Goal: Find specific page/section: Find specific page/section

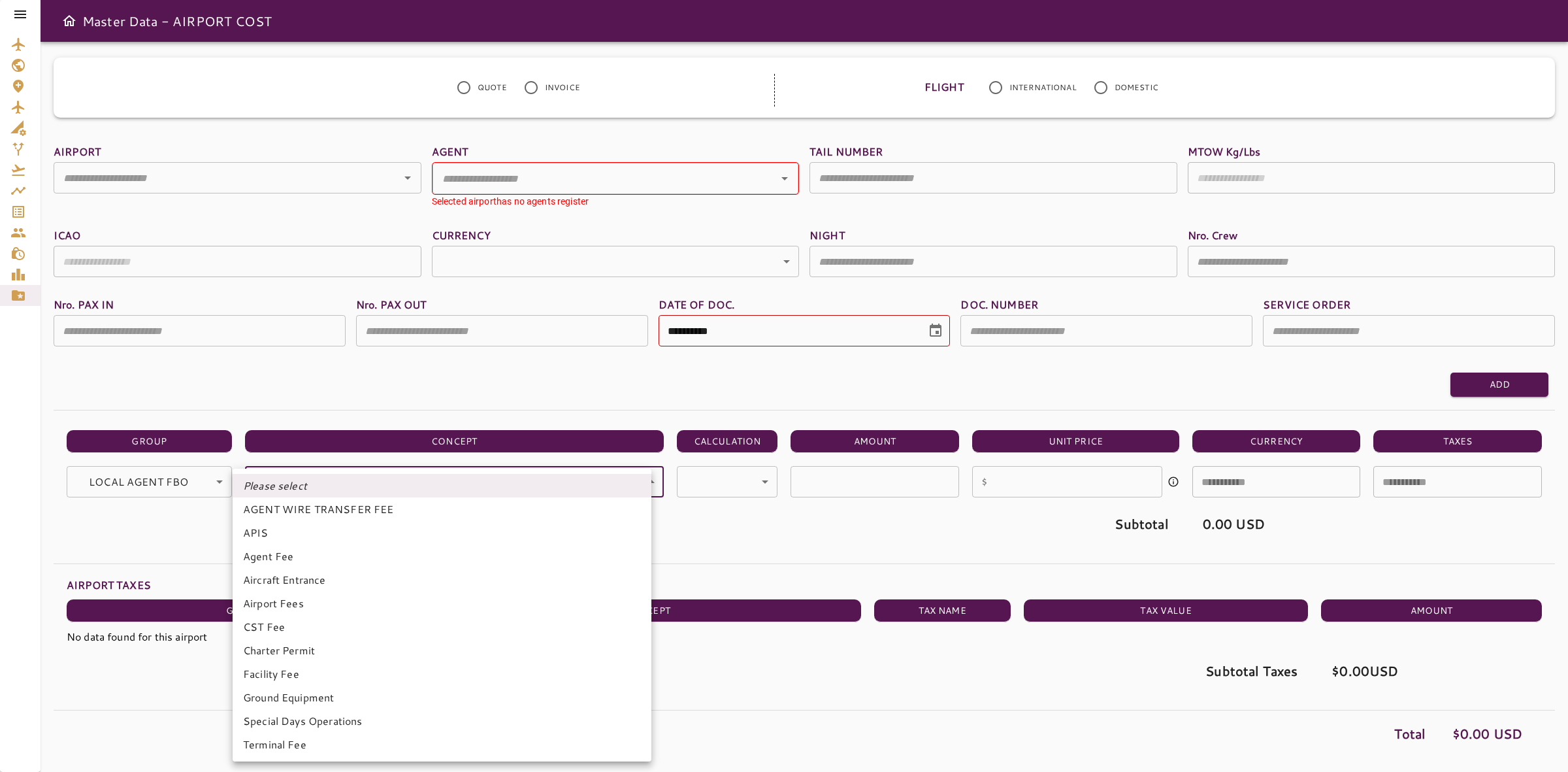
click at [14, 214] on div at bounding box center [784, 386] width 1568 height 772
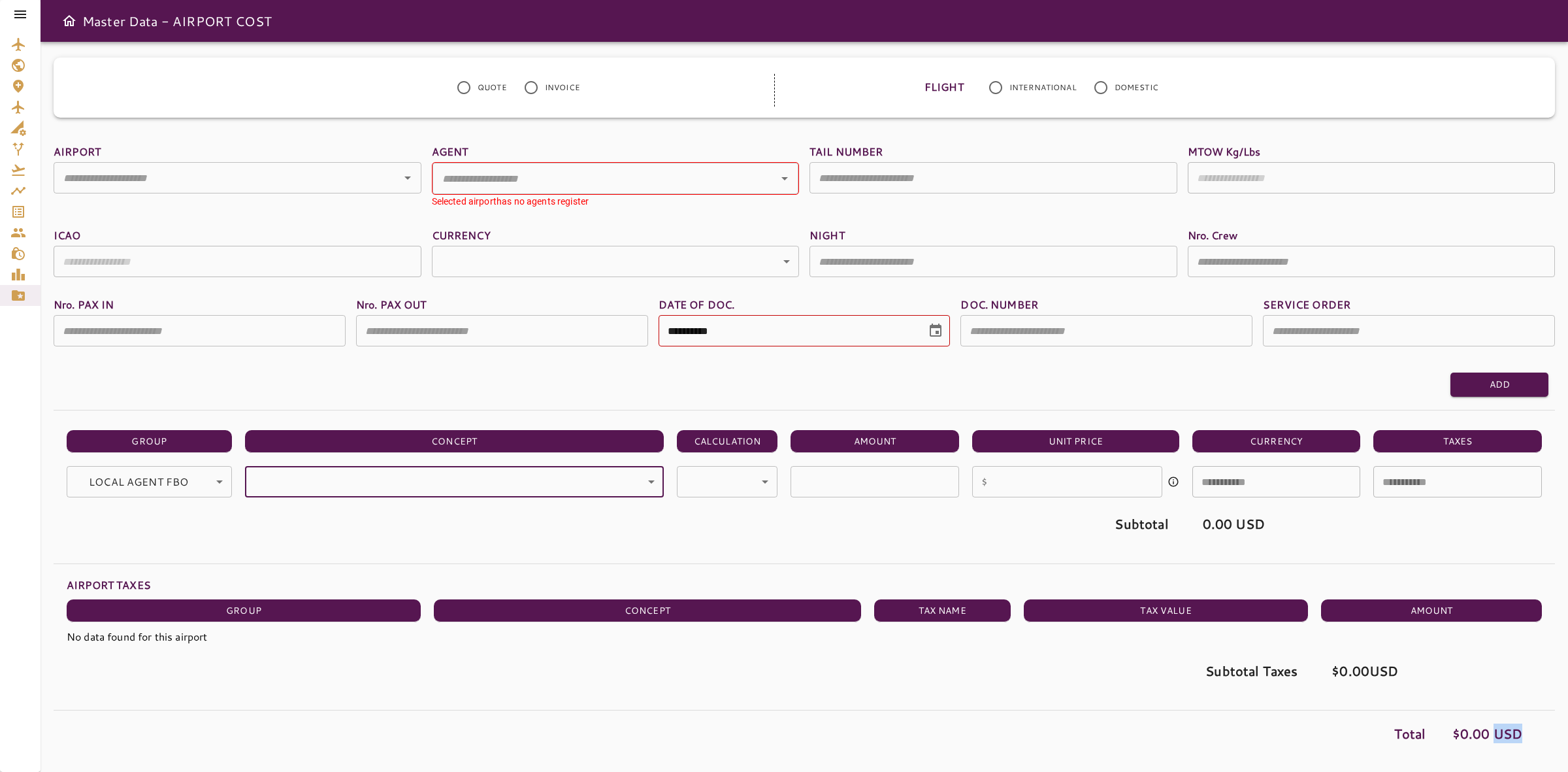
click at [16, 213] on div "Please select AGENT WIRE TRANSFER FEE APIS Agent Fee Aircraft Entrance Airport …" at bounding box center [784, 386] width 1568 height 772
click at [16, 213] on icon "Service Orders" at bounding box center [19, 212] width 16 height 16
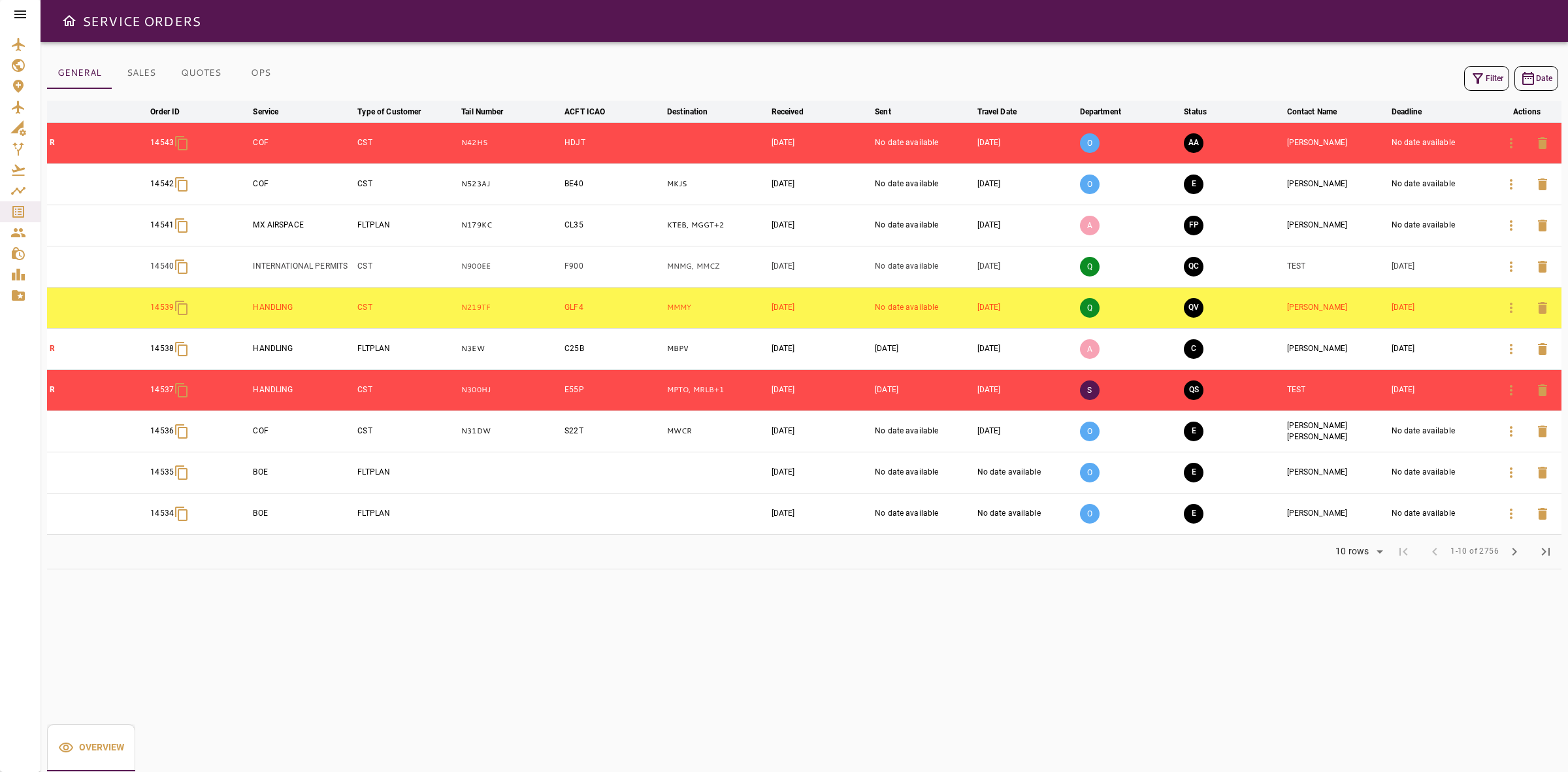
click at [1506, 143] on icon "button" at bounding box center [1511, 144] width 16 height 16
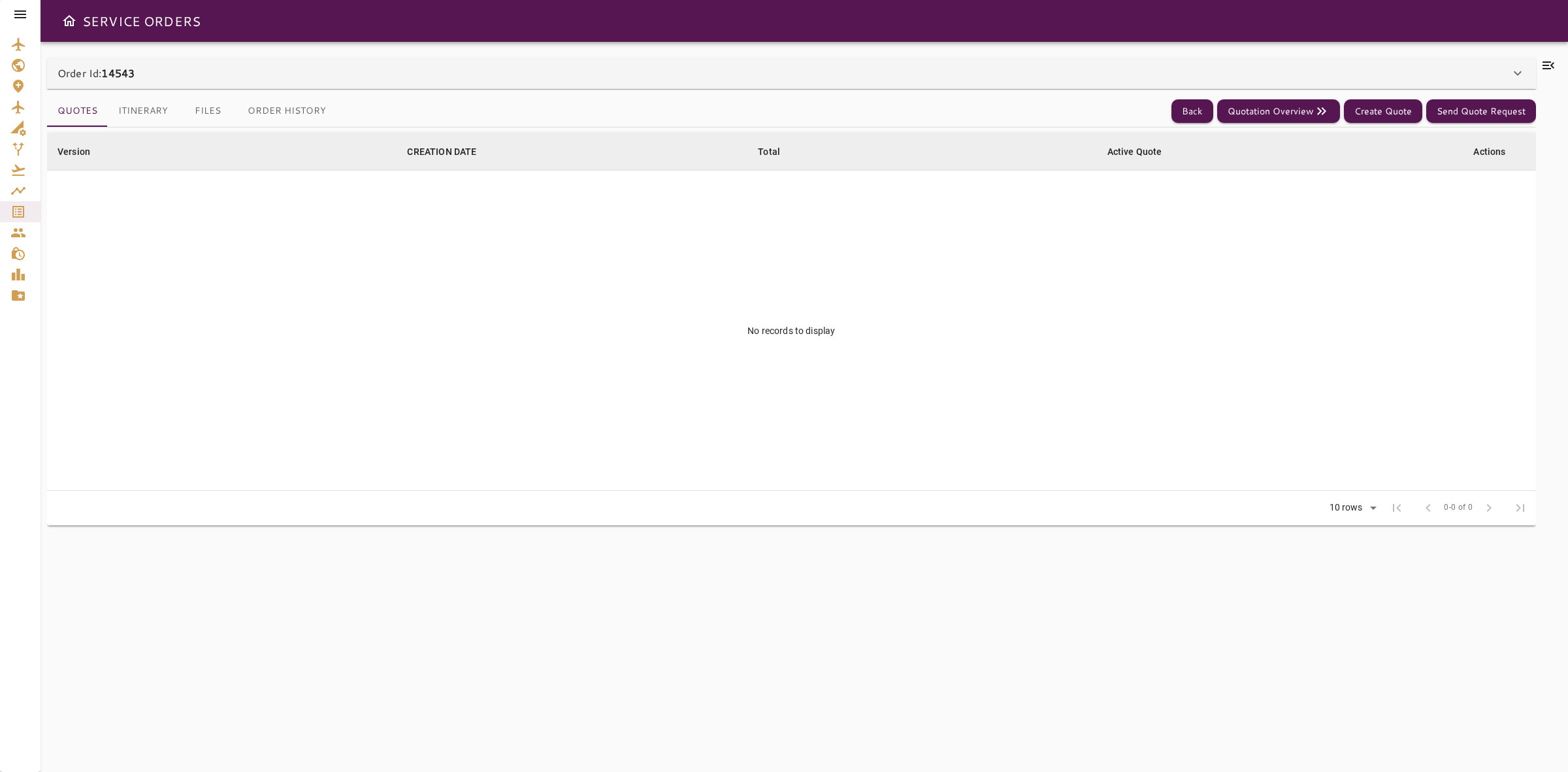
click at [464, 73] on div "Order Id: 14543" at bounding box center [783, 74] width 1452 height 16
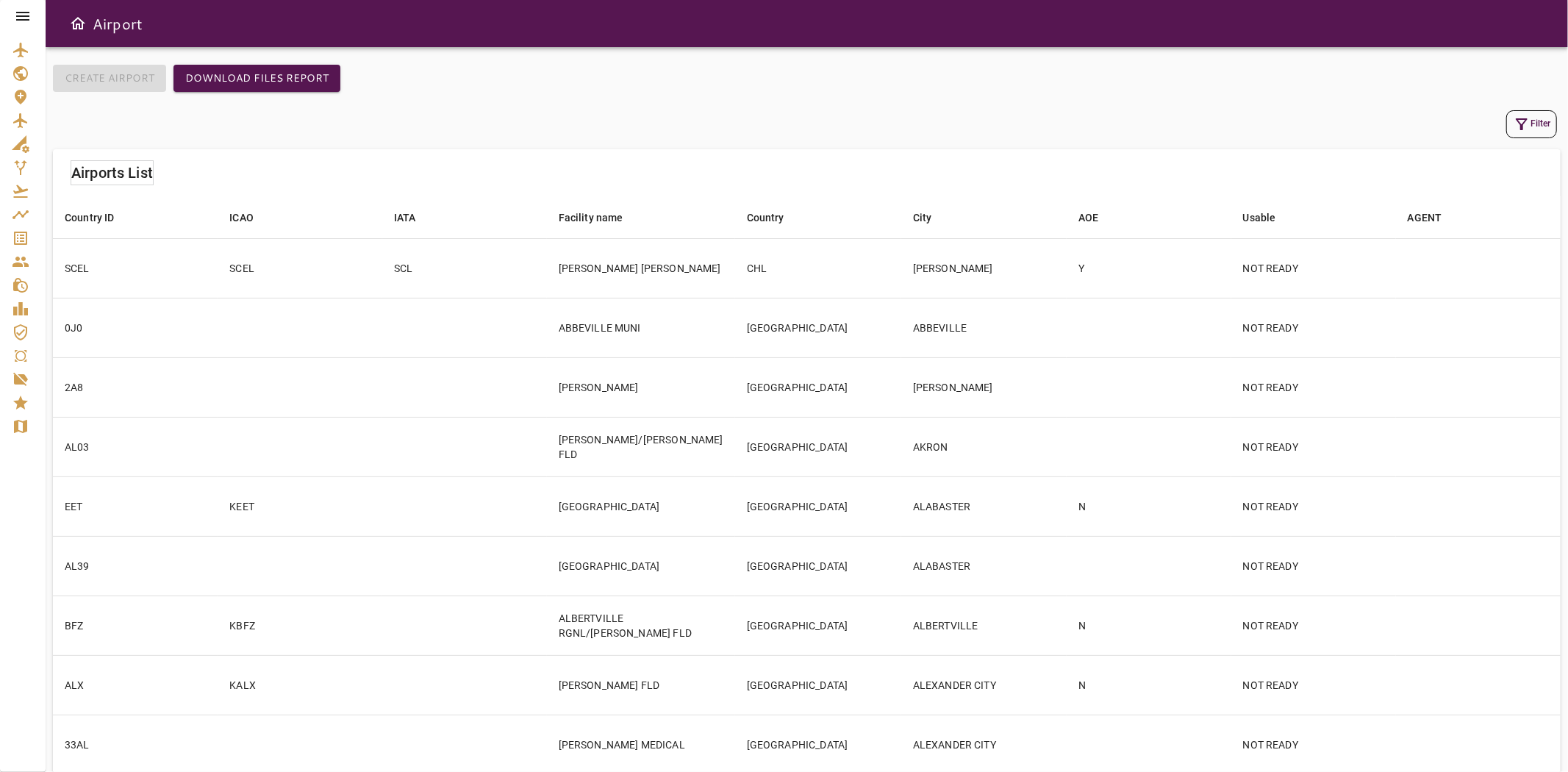
click at [10, 13] on div at bounding box center [23, 16] width 46 height 32
click at [11, 13] on div at bounding box center [23, 16] width 46 height 32
click at [15, 13] on icon at bounding box center [23, 16] width 18 height 18
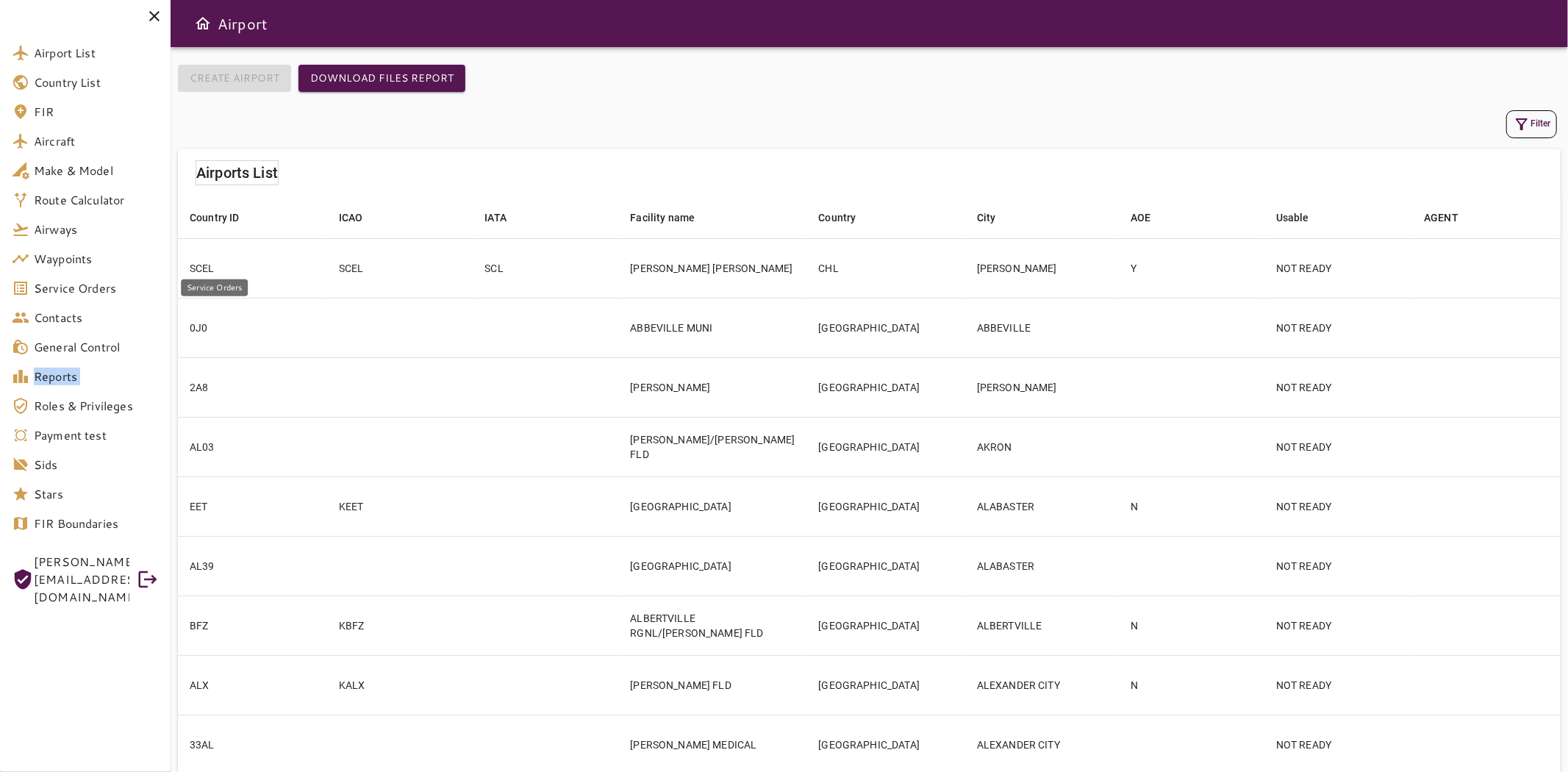
click at [54, 296] on span "Service Orders" at bounding box center [96, 288] width 125 height 18
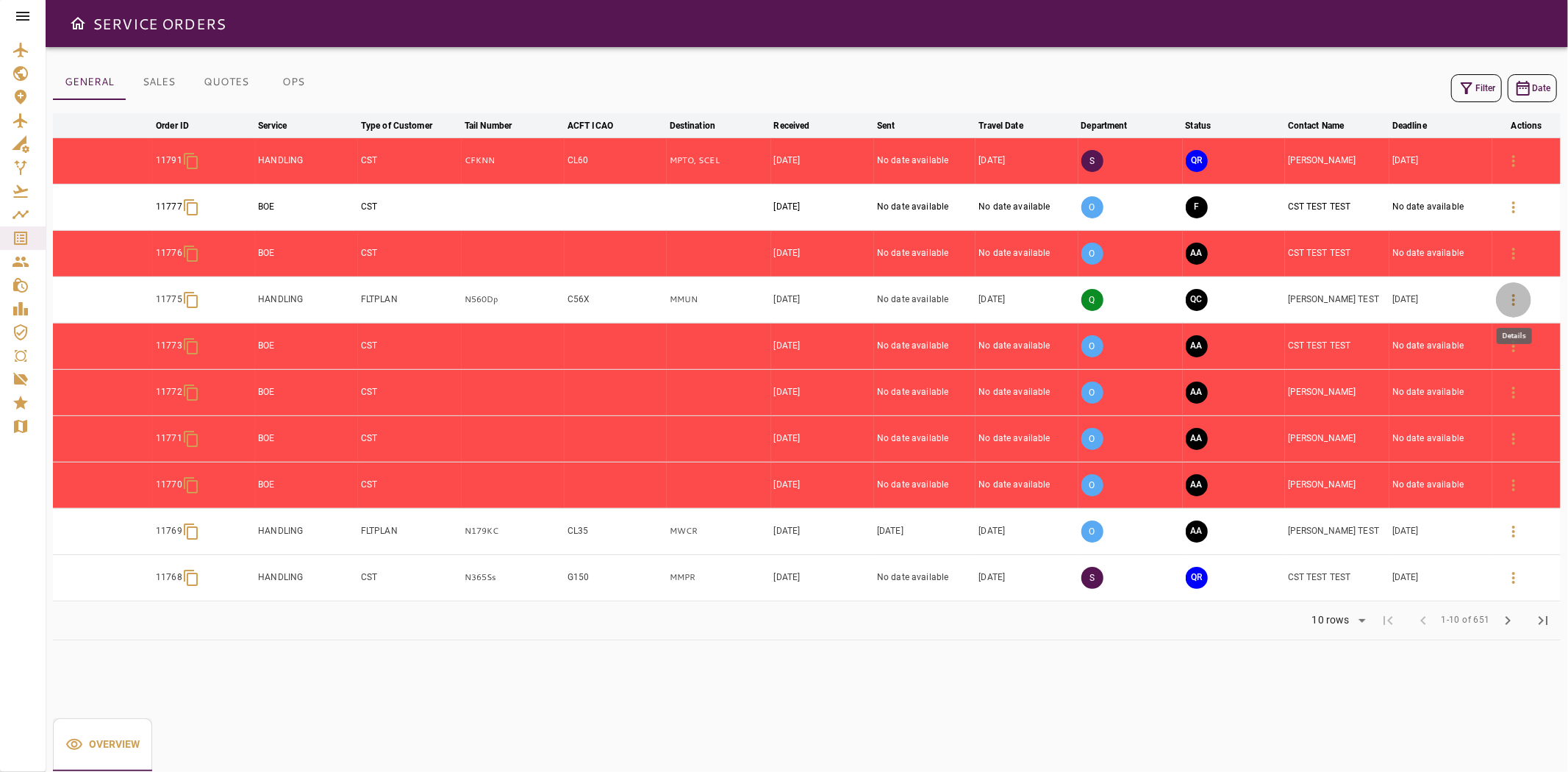
click at [1510, 303] on icon "button" at bounding box center [1514, 300] width 18 height 18
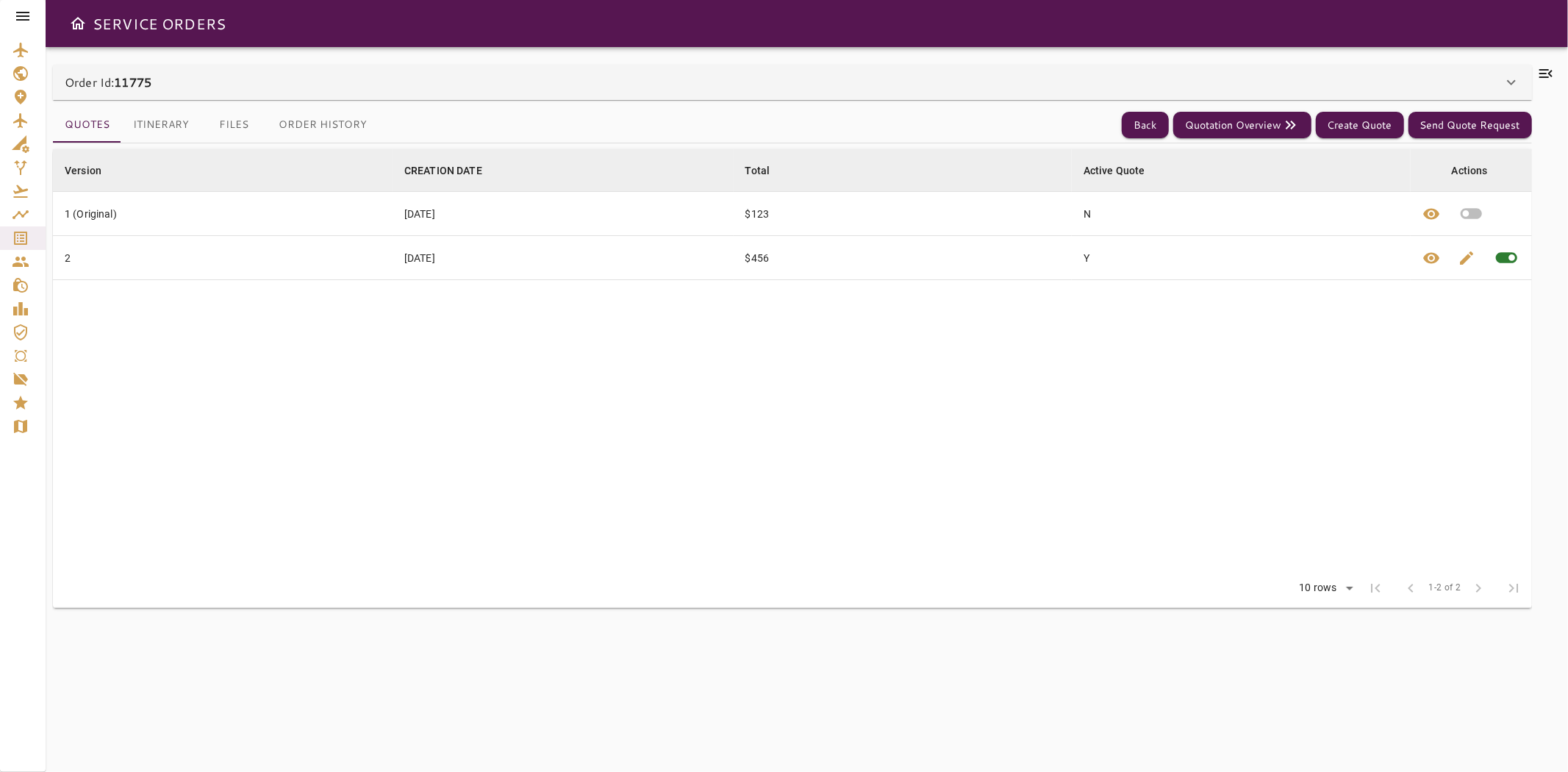
click at [157, 122] on button "Itinerary" at bounding box center [161, 125] width 80 height 35
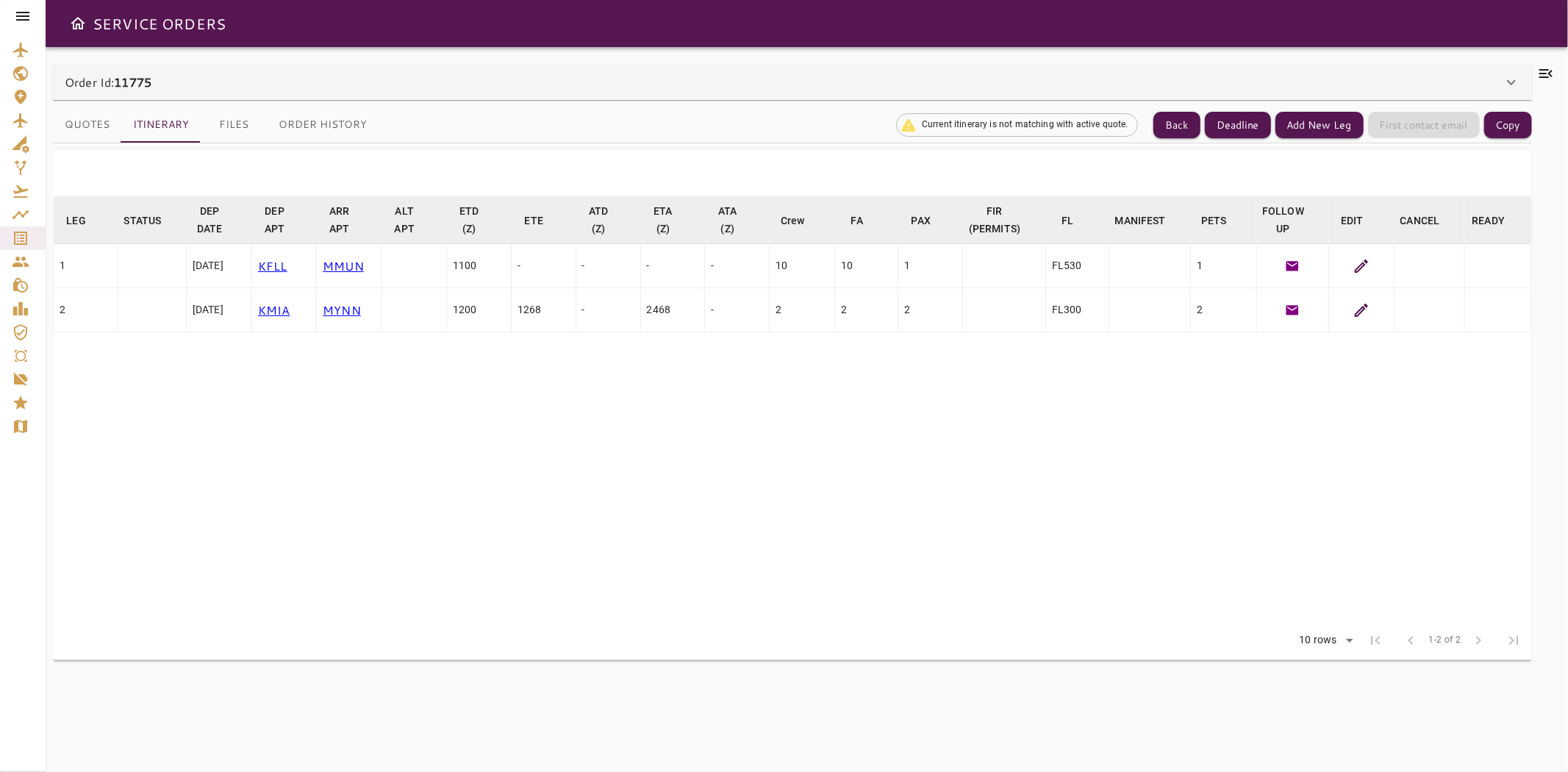
click at [1360, 262] on icon at bounding box center [1362, 266] width 18 height 18
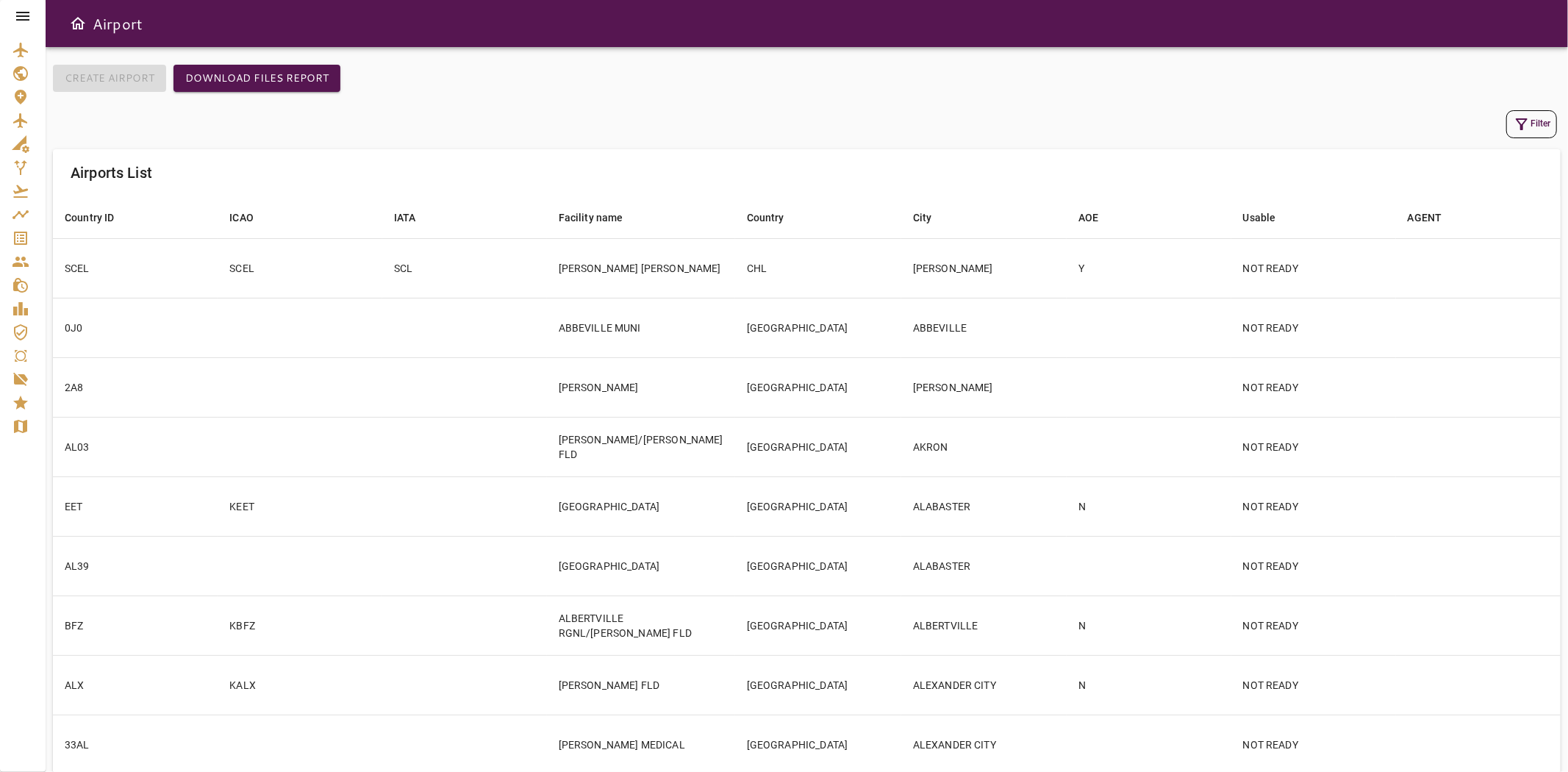
click at [10, 15] on div at bounding box center [23, 16] width 46 height 32
click at [18, 15] on icon at bounding box center [22, 16] width 13 height 9
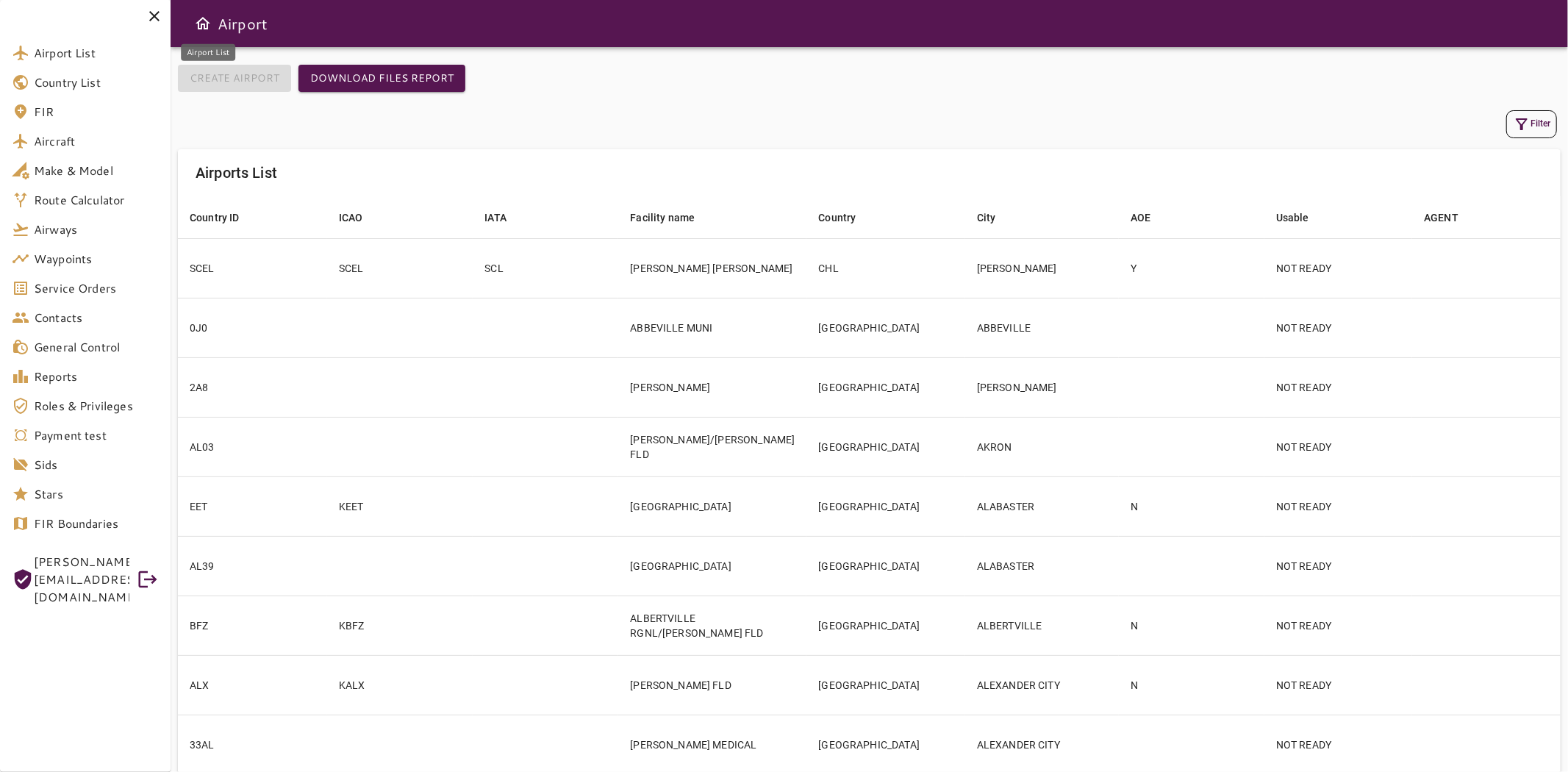
click at [78, 56] on span "Airport List" at bounding box center [96, 53] width 125 height 18
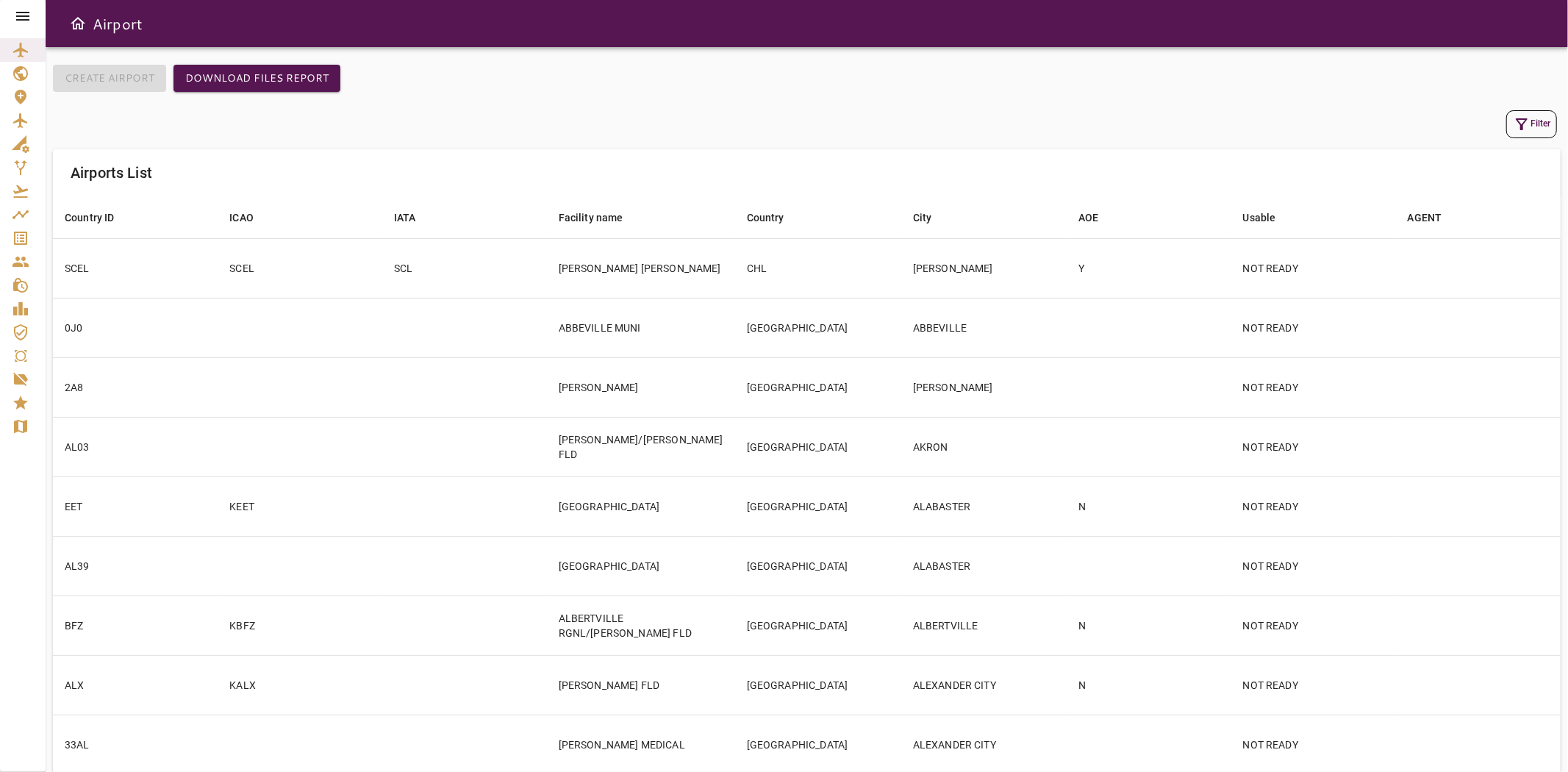
click at [1538, 123] on button "Filter" at bounding box center [1531, 125] width 51 height 28
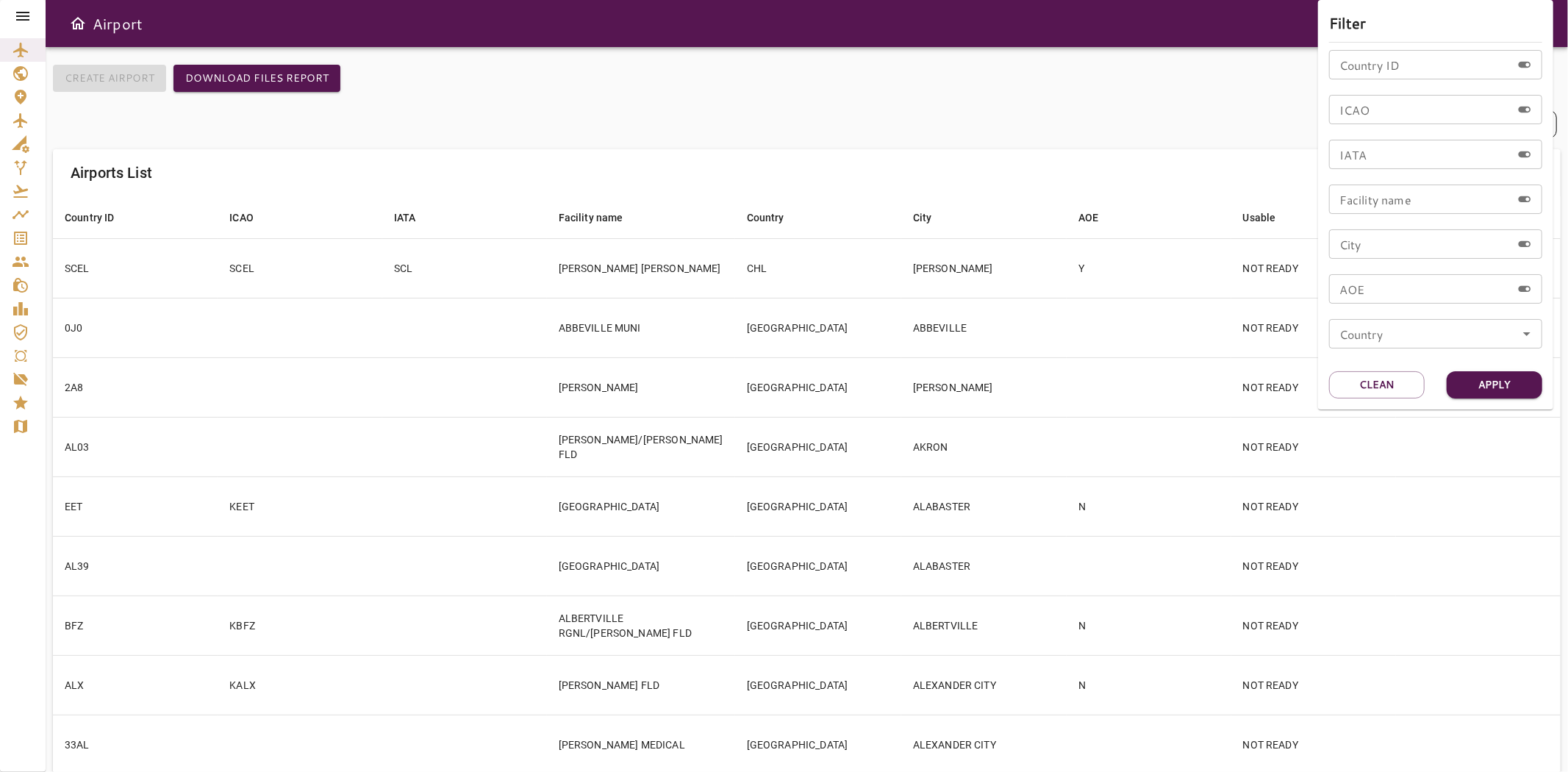
click at [1387, 105] on input "ICAO" at bounding box center [1419, 109] width 182 height 29
type input "****"
click at [1500, 384] on button "Apply" at bounding box center [1494, 384] width 96 height 27
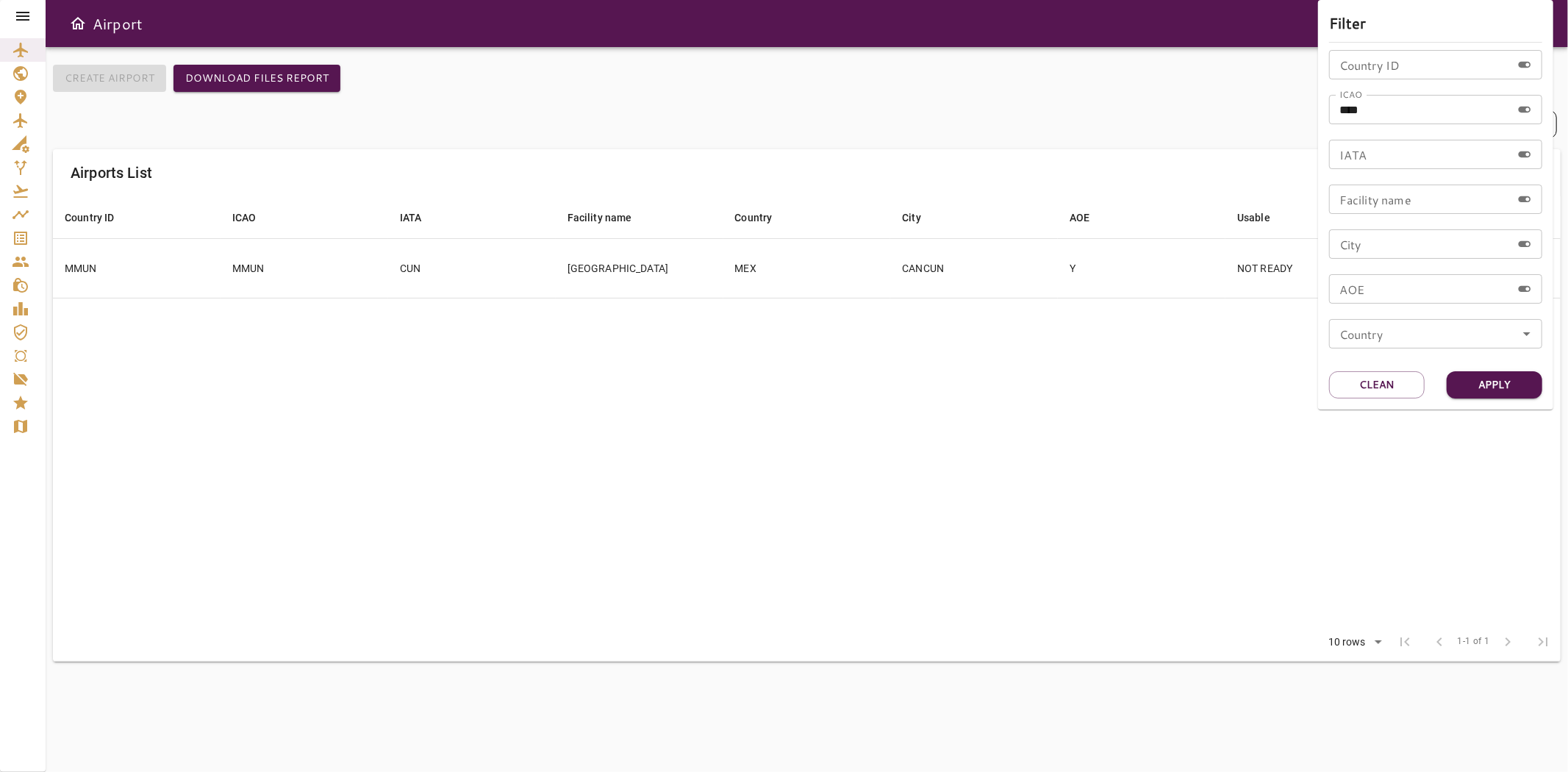
click at [539, 287] on div at bounding box center [784, 386] width 1568 height 772
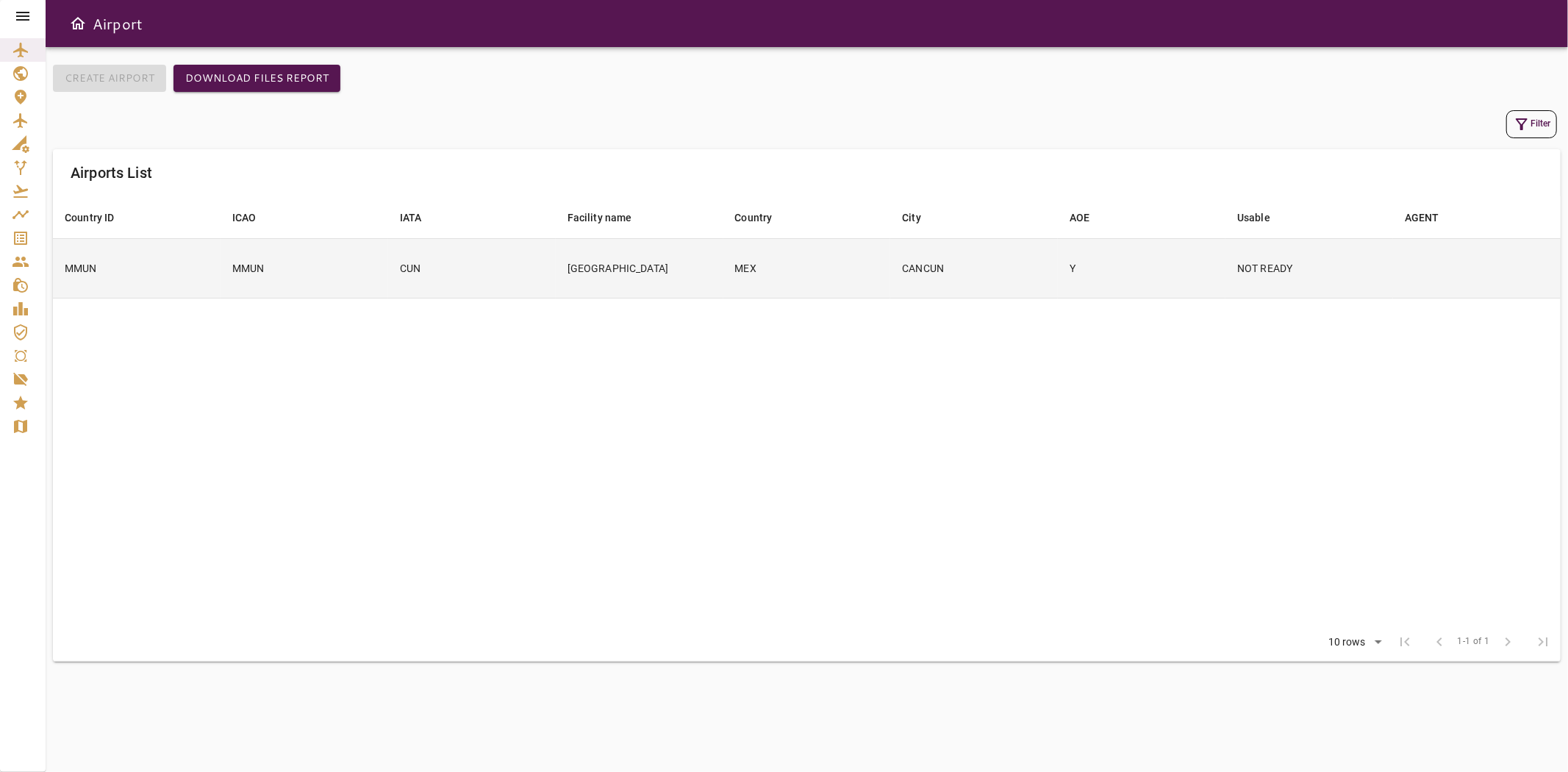
click at [525, 270] on td "CUN" at bounding box center [471, 268] width 167 height 60
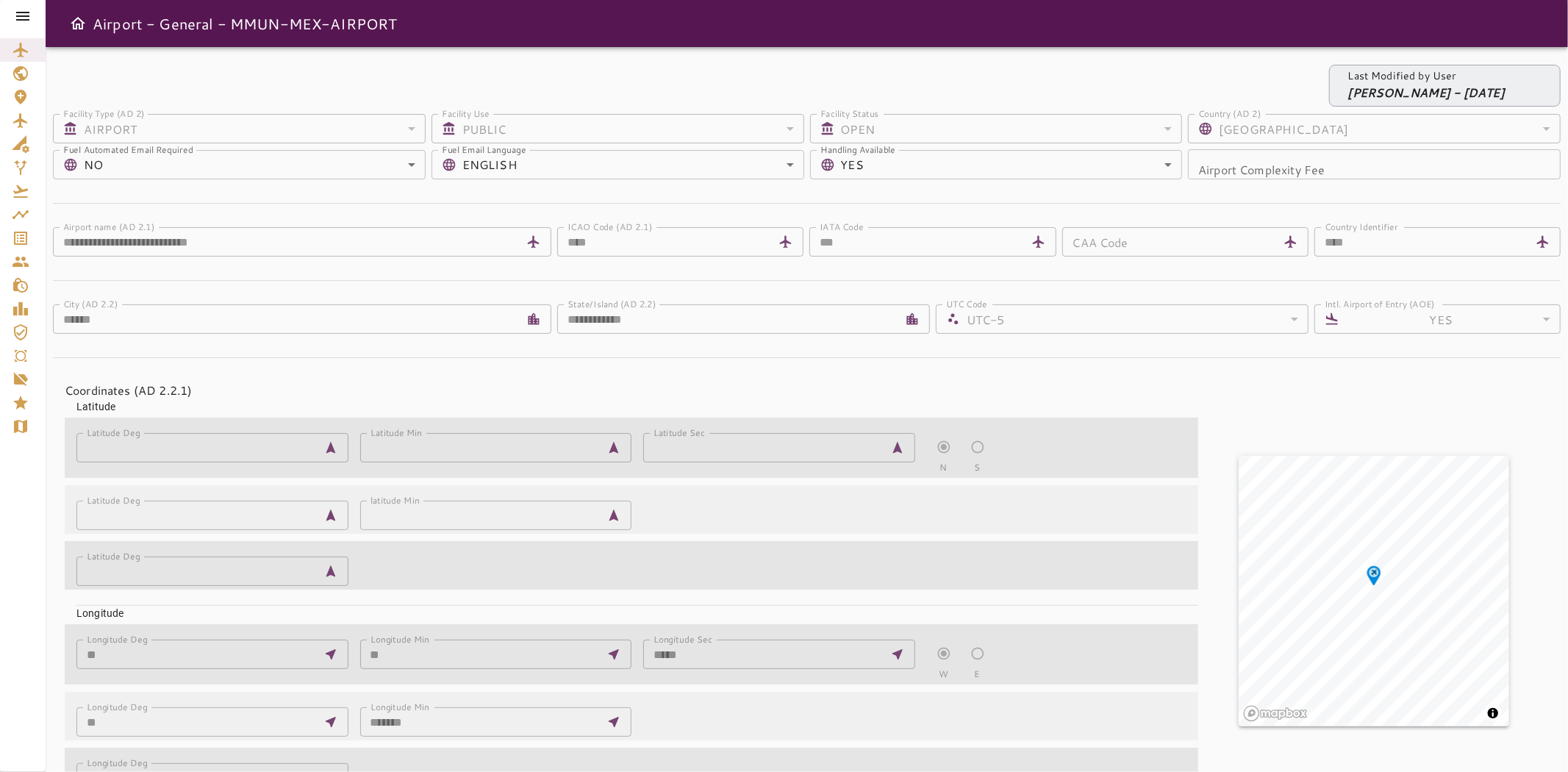
click at [28, 15] on icon at bounding box center [23, 16] width 18 height 18
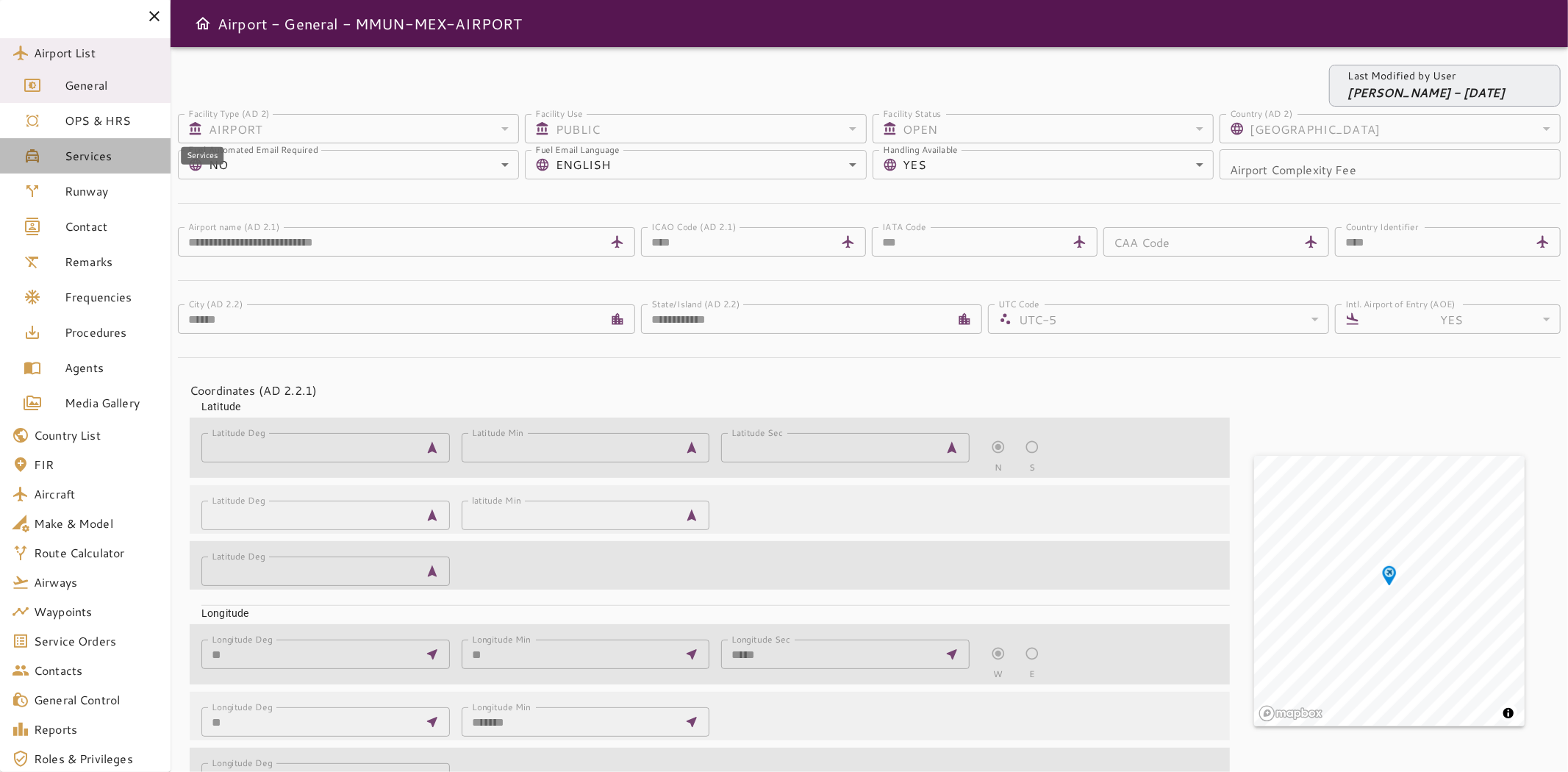
click at [83, 167] on link "Services" at bounding box center [85, 156] width 170 height 35
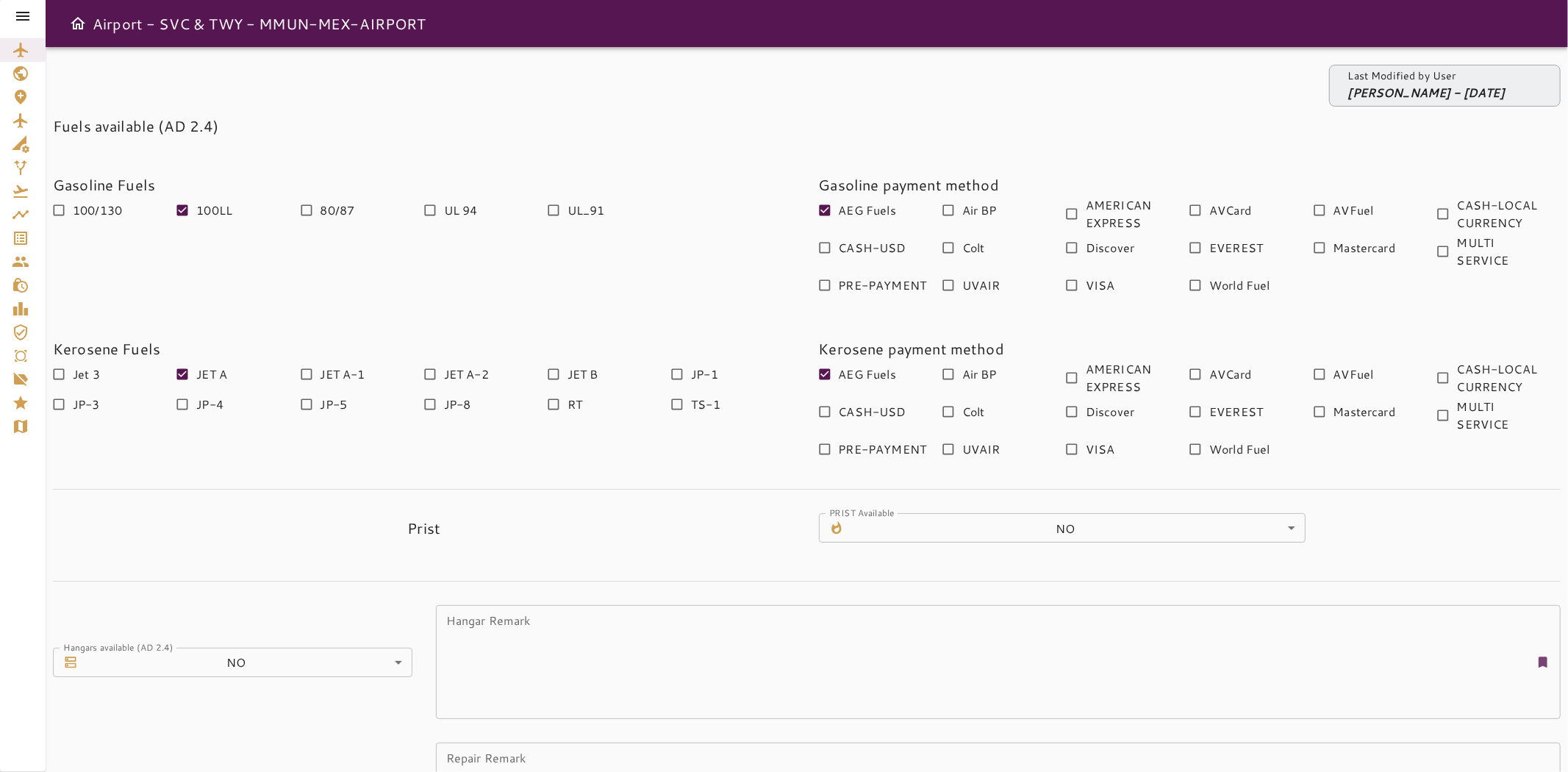
scroll to position [221, 0]
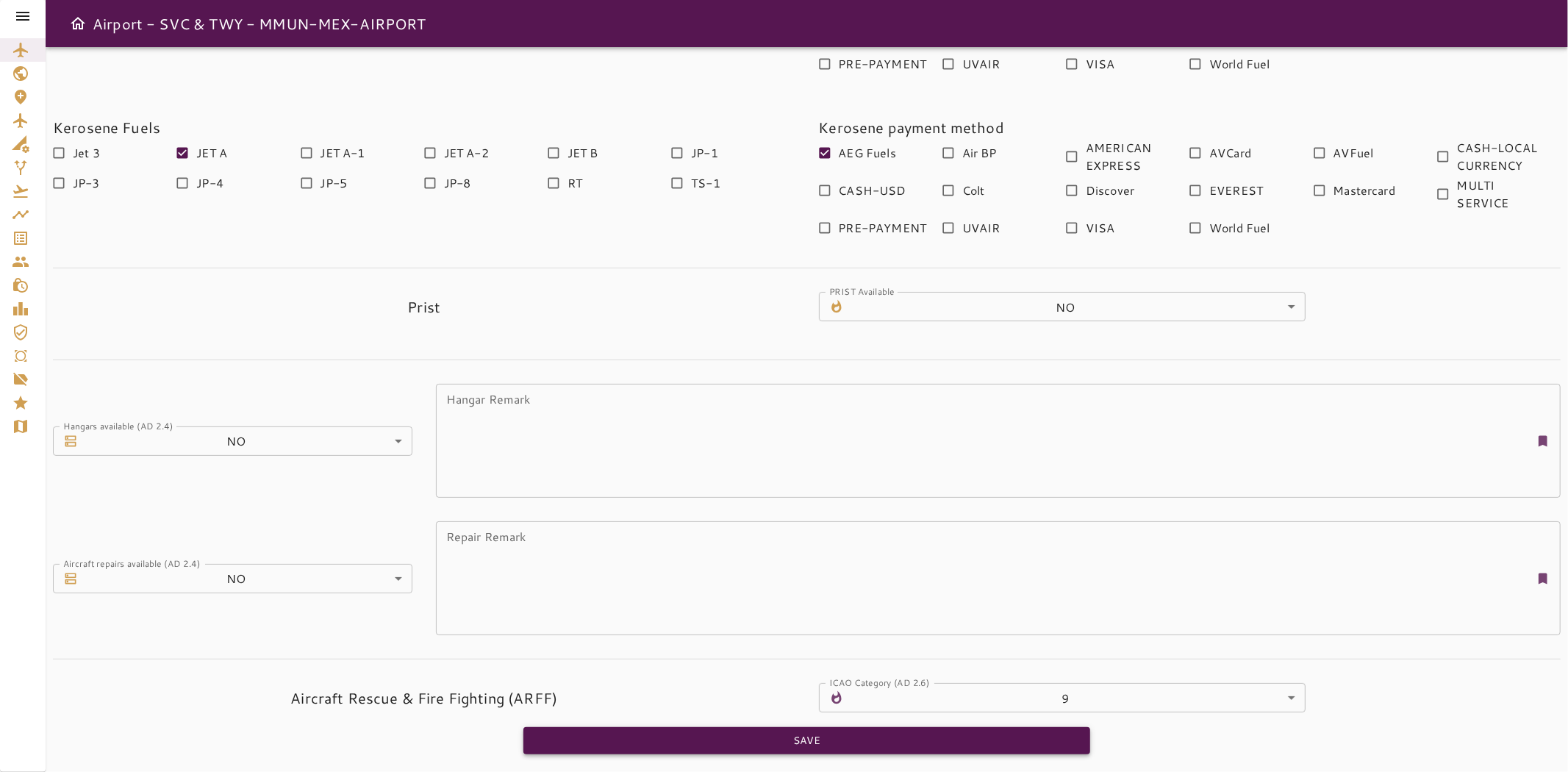
click at [931, 735] on button "Save" at bounding box center [806, 740] width 567 height 27
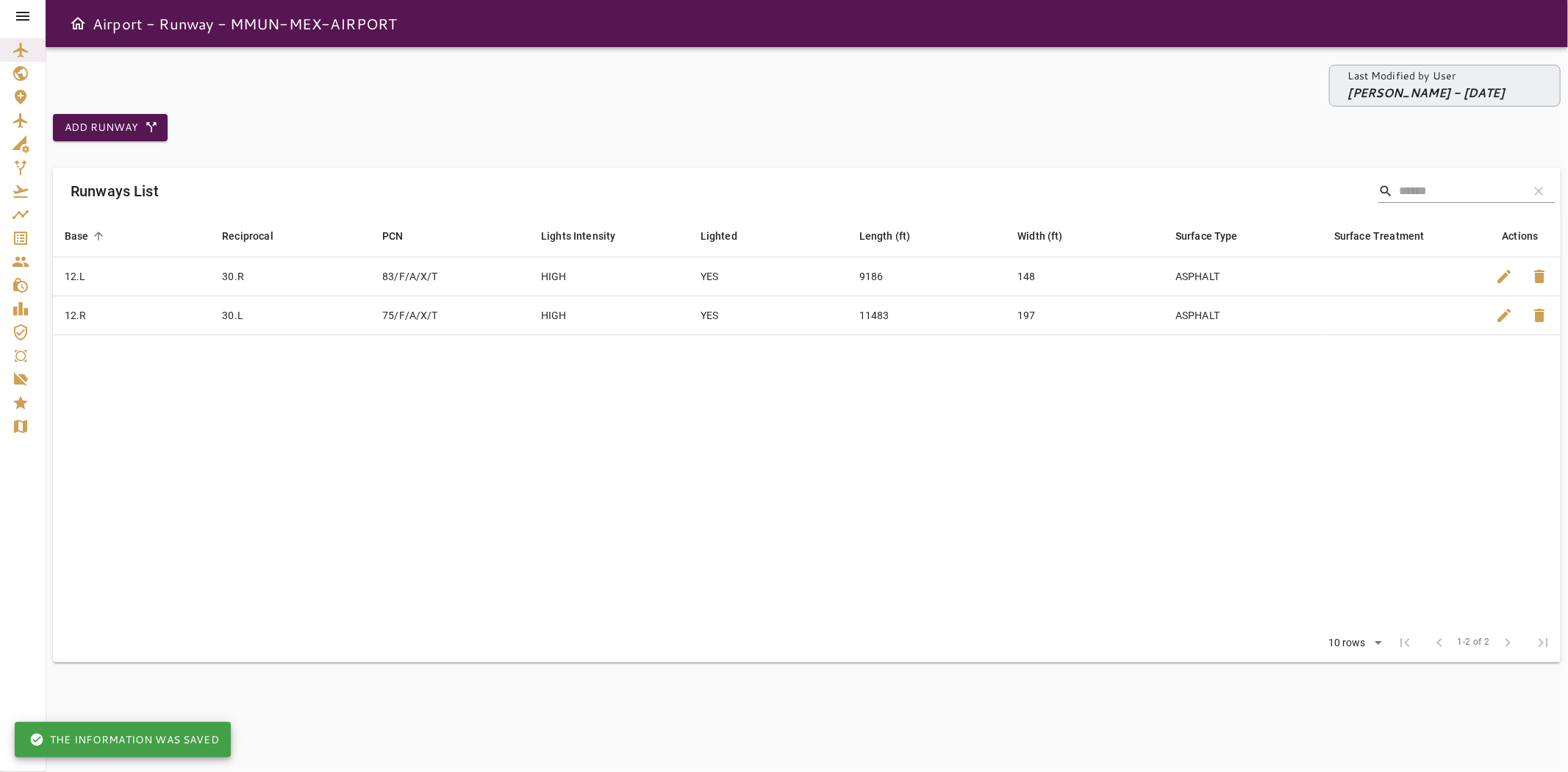
click at [28, 10] on icon at bounding box center [23, 16] width 18 height 18
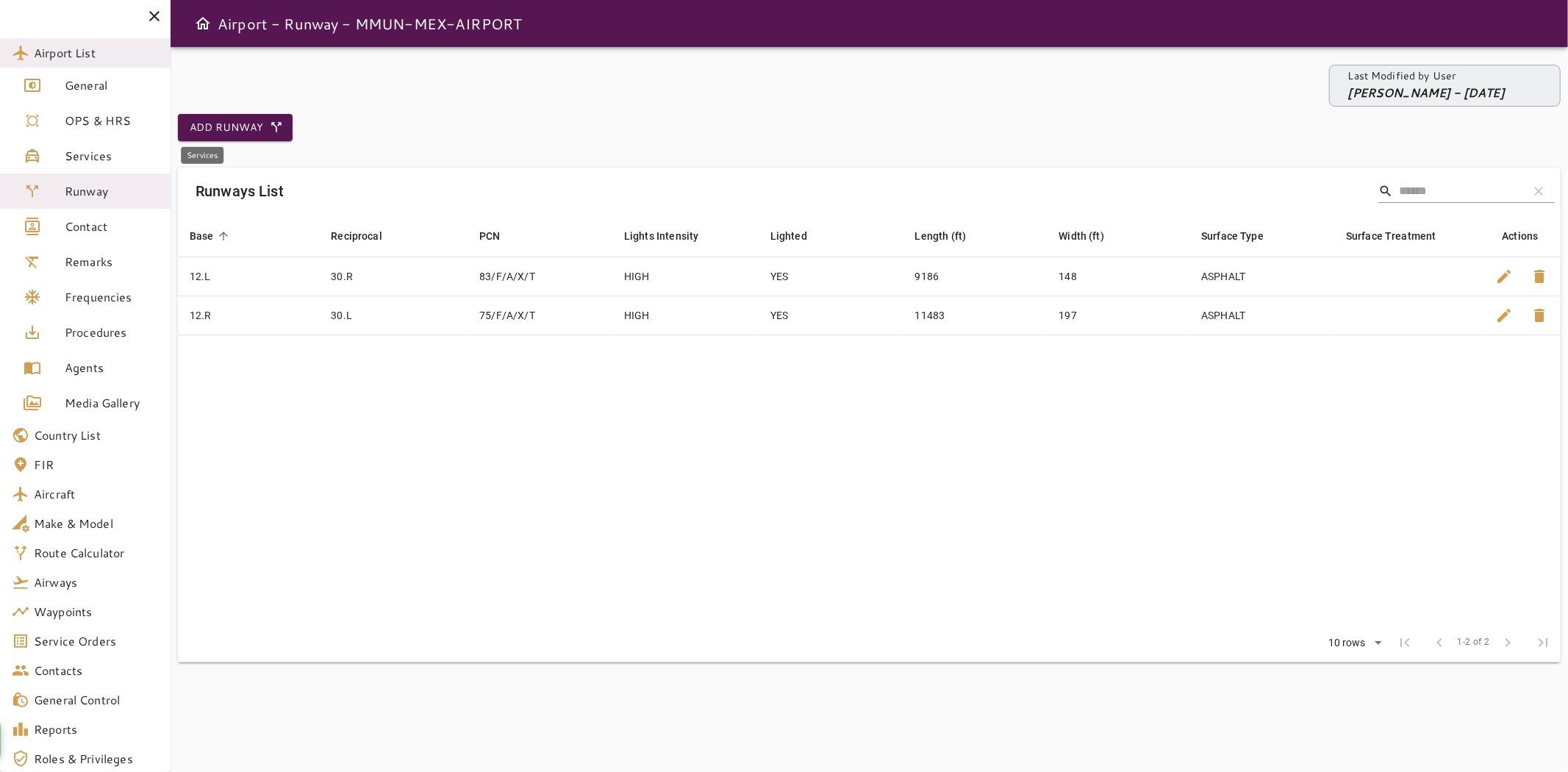
click at [61, 155] on div "Services" at bounding box center [44, 156] width 41 height 18
